Goal: Check status: Check status

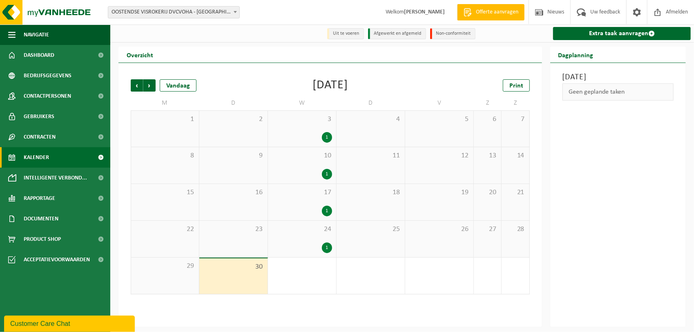
click at [300, 133] on div "1" at bounding box center [302, 137] width 60 height 11
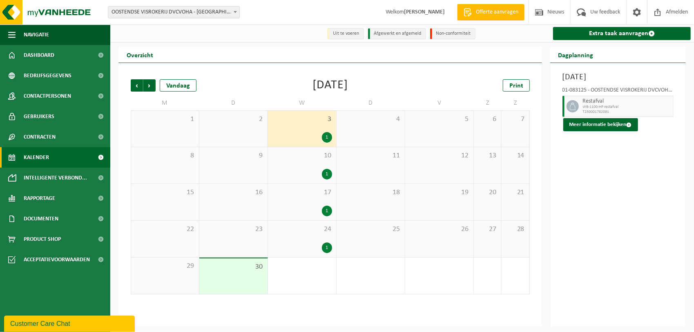
click at [574, 106] on icon at bounding box center [572, 105] width 7 height 7
click at [582, 125] on button "Meer informatie bekijken" at bounding box center [600, 124] width 75 height 13
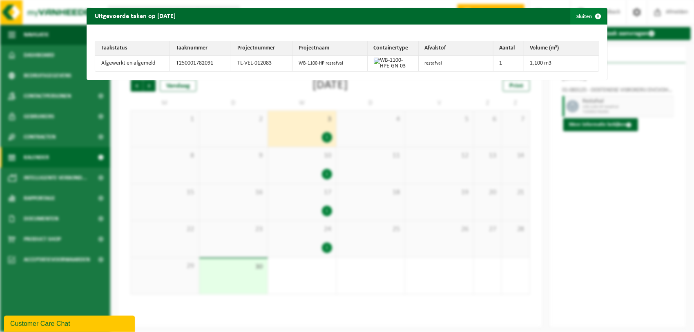
click at [593, 16] on span "button" at bounding box center [598, 16] width 16 height 16
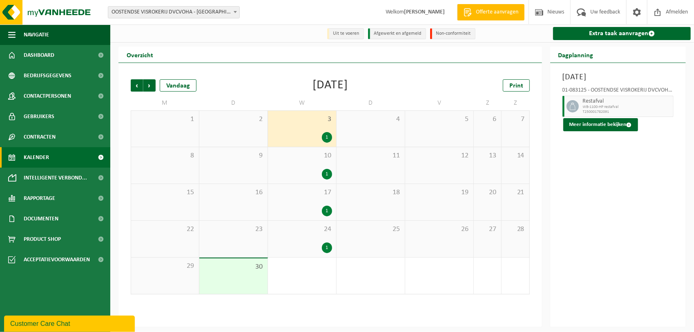
click at [327, 136] on div "1" at bounding box center [327, 137] width 10 height 11
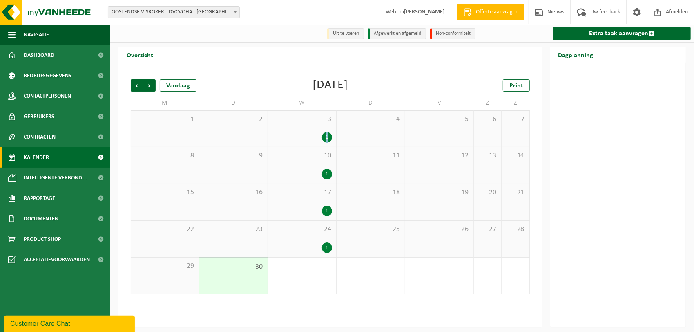
drag, startPoint x: 327, startPoint y: 136, endPoint x: 322, endPoint y: 136, distance: 5.7
click at [322, 136] on div "1" at bounding box center [302, 137] width 60 height 11
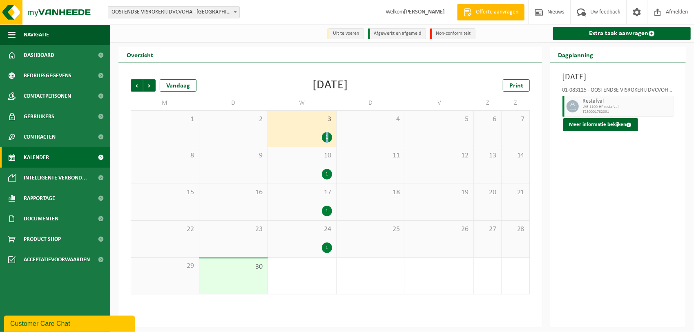
click at [306, 133] on div "1" at bounding box center [302, 137] width 60 height 11
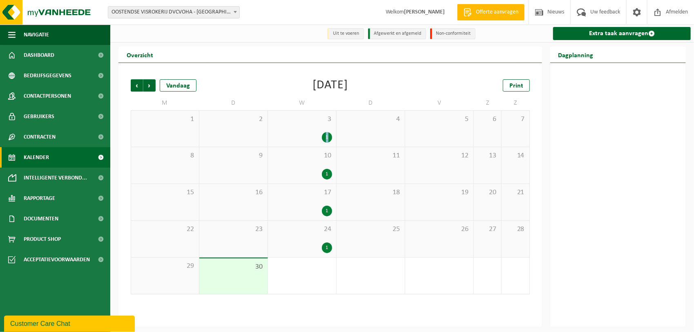
click at [305, 133] on div "1" at bounding box center [302, 137] width 60 height 11
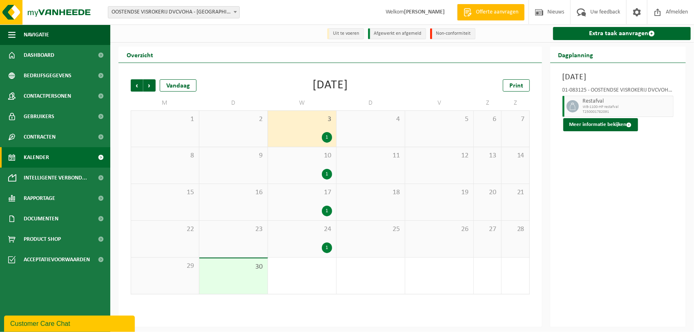
click at [581, 103] on div "Restafval WB-1100-HP restafval T250001782091" at bounding box center [627, 106] width 93 height 21
click at [568, 108] on span at bounding box center [572, 106] width 12 height 12
click at [586, 125] on button "Meer informatie bekijken" at bounding box center [600, 124] width 75 height 13
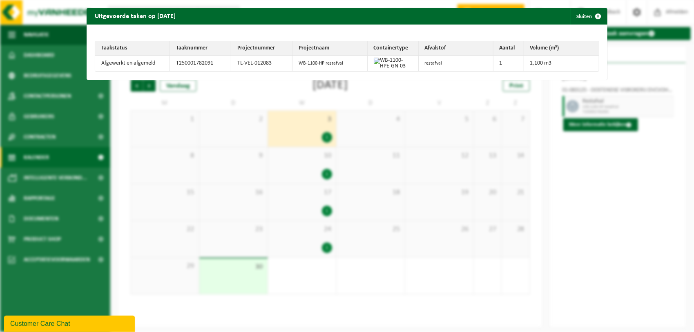
click at [315, 61] on td "WB-1100-HP restafval" at bounding box center [329, 64] width 75 height 16
click at [183, 62] on td "T250001782091" at bounding box center [200, 64] width 61 height 16
click at [137, 63] on td "Afgewerkt en afgemeld" at bounding box center [132, 64] width 75 height 16
click at [592, 17] on span "button" at bounding box center [598, 16] width 16 height 16
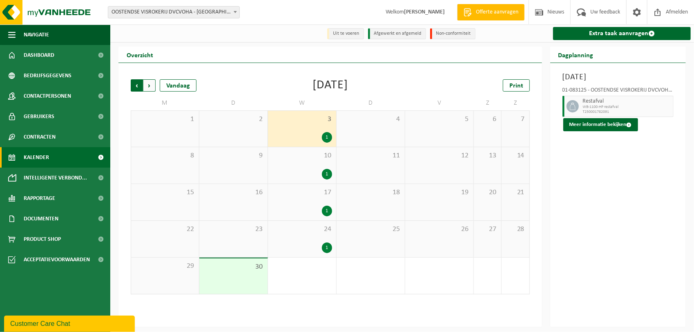
click at [148, 85] on span "Volgende" at bounding box center [149, 85] width 12 height 12
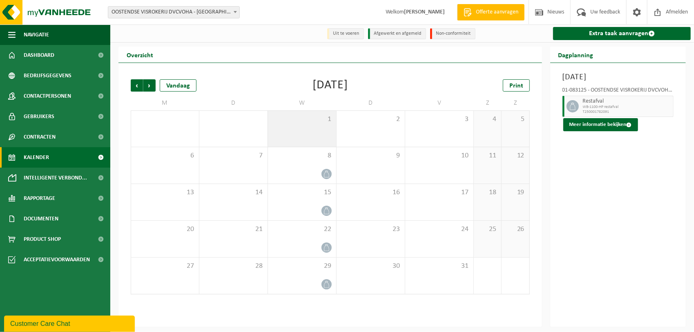
click at [285, 138] on div "1" at bounding box center [302, 129] width 68 height 36
